Goal: Browse casually

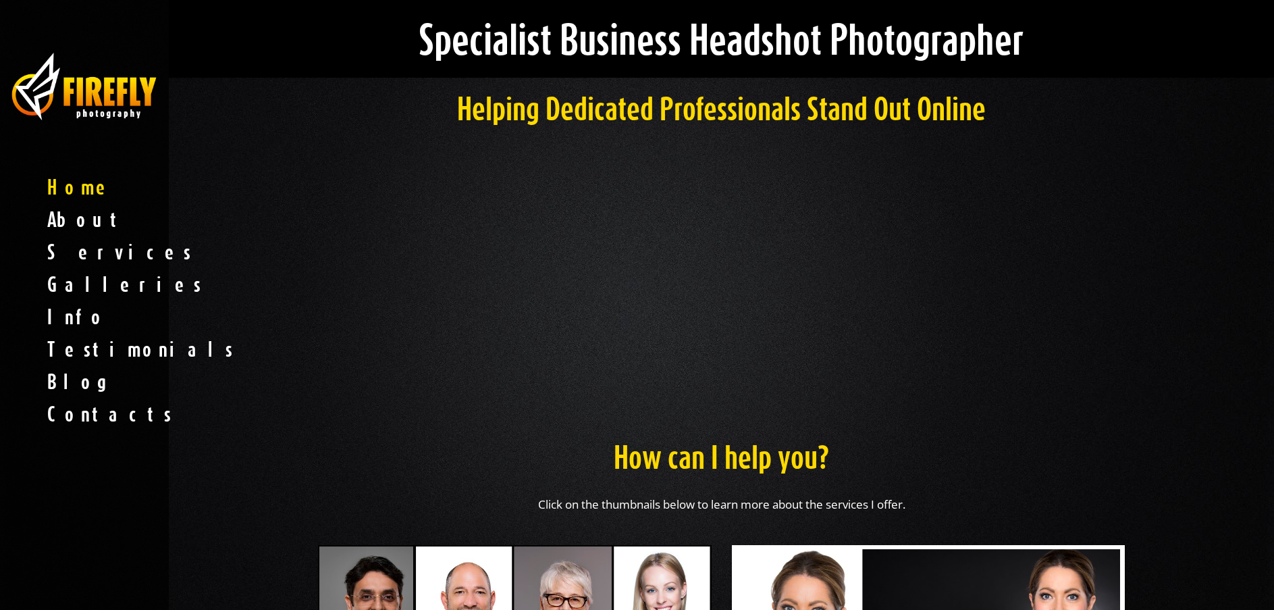
scroll to position [405, 0]
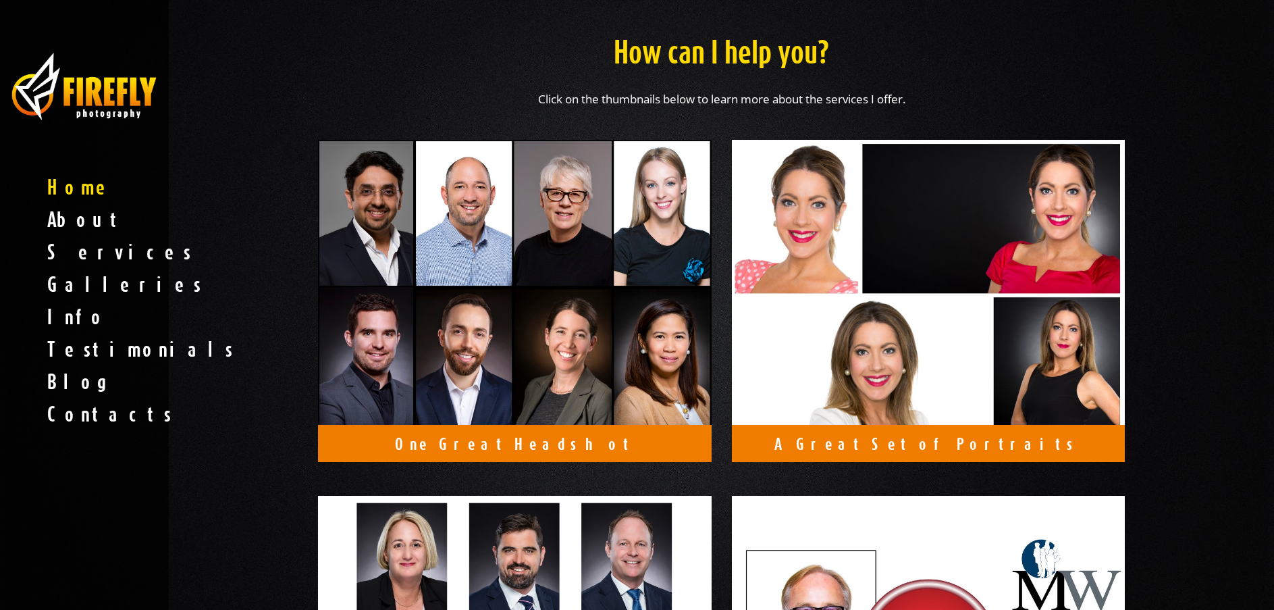
click at [80, 282] on span "Galleries" at bounding box center [84, 284] width 169 height 32
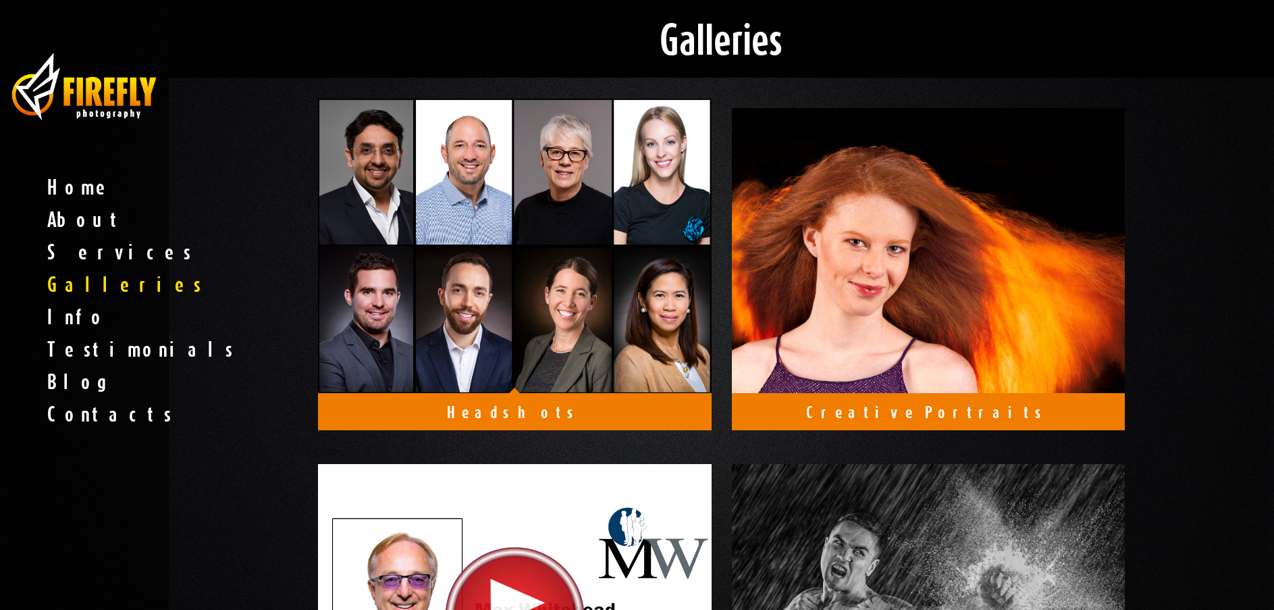
click at [558, 290] on img at bounding box center [515, 246] width 394 height 295
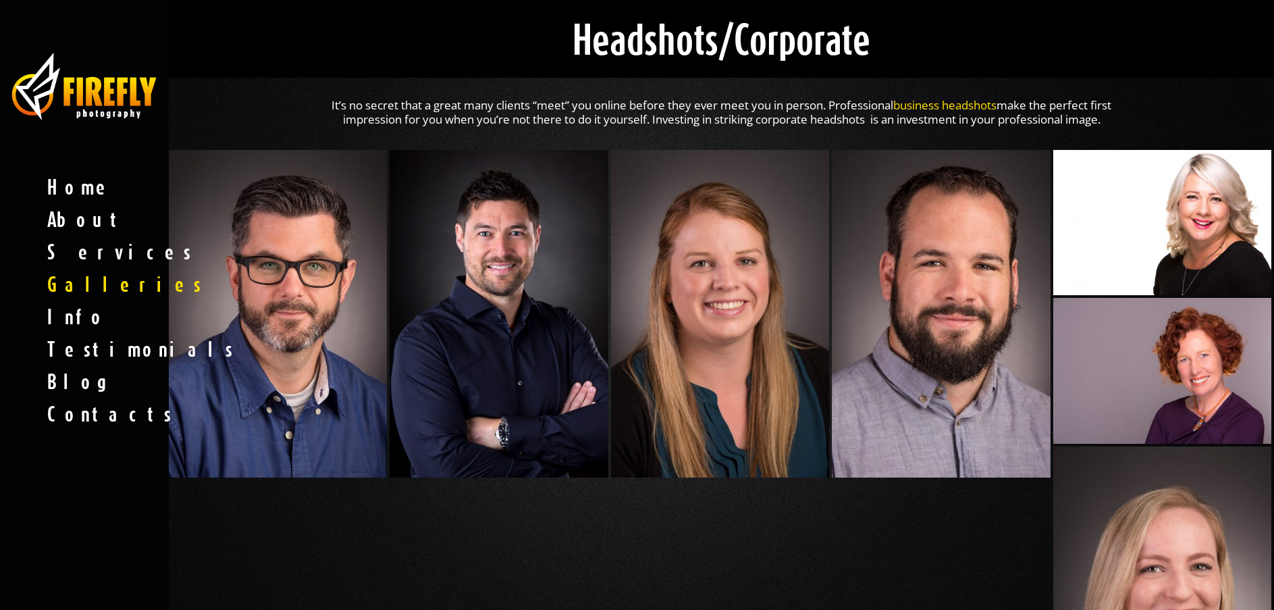
scroll to position [135, 0]
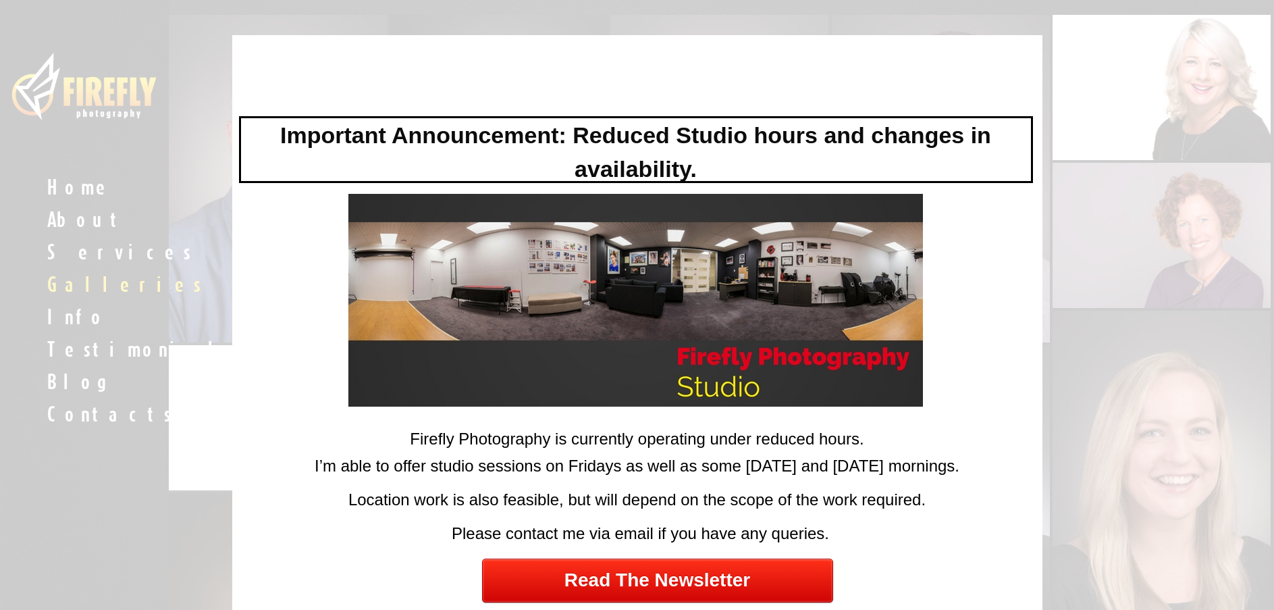
click at [1119, 194] on div at bounding box center [637, 305] width 1274 height 610
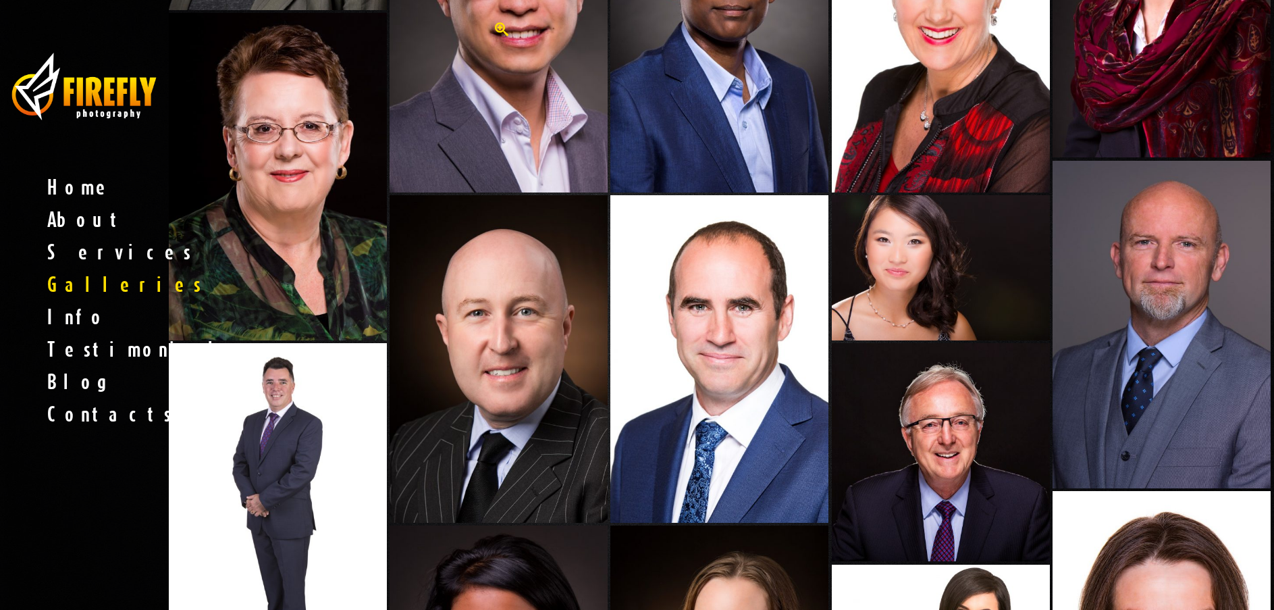
scroll to position [675, 0]
